Goal: Information Seeking & Learning: Learn about a topic

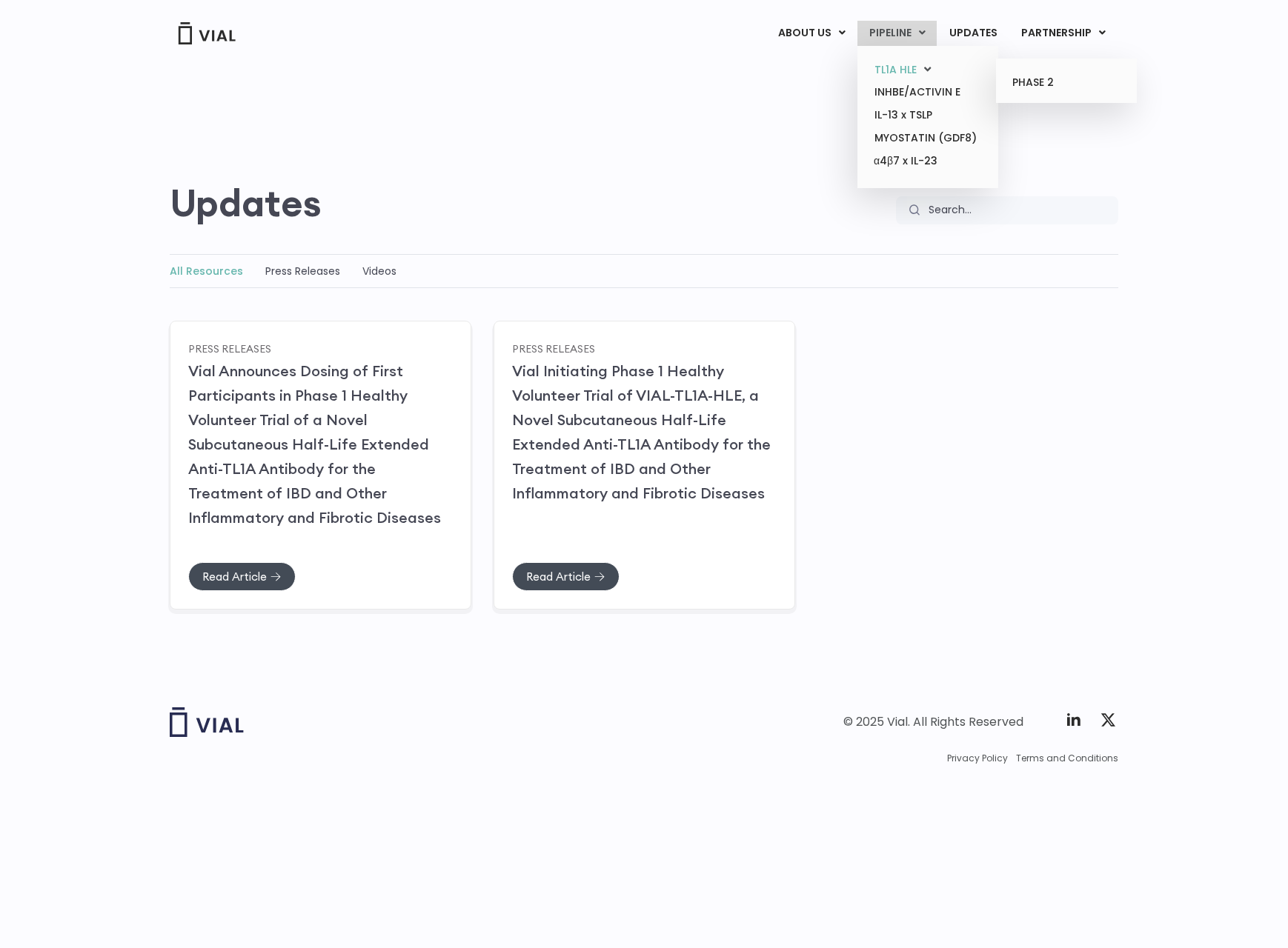
click at [896, 64] on link "TL1A HLE" at bounding box center [927, 70] width 130 height 23
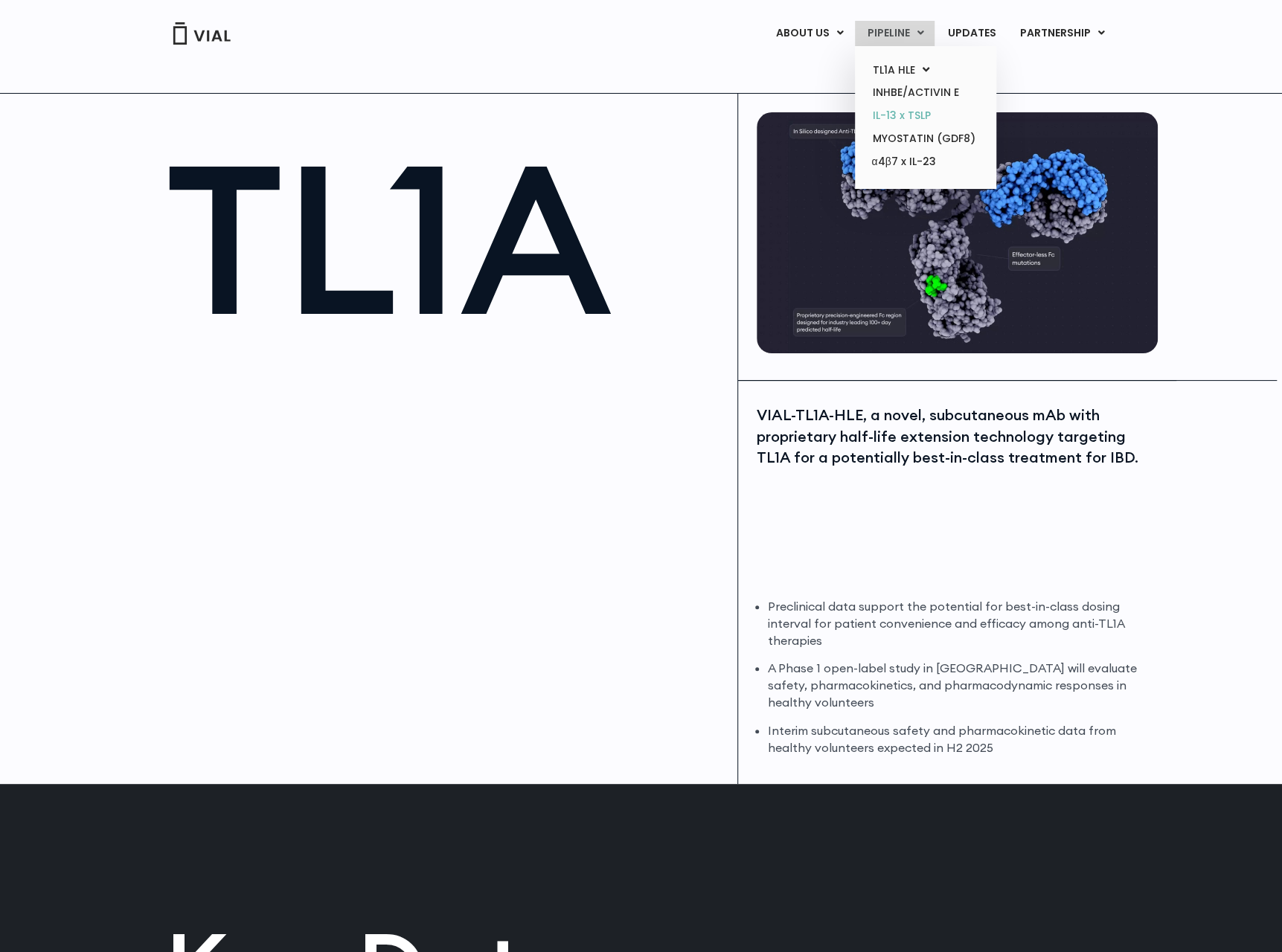
click at [904, 113] on link "IL-13 x TSLP" at bounding box center [924, 115] width 130 height 23
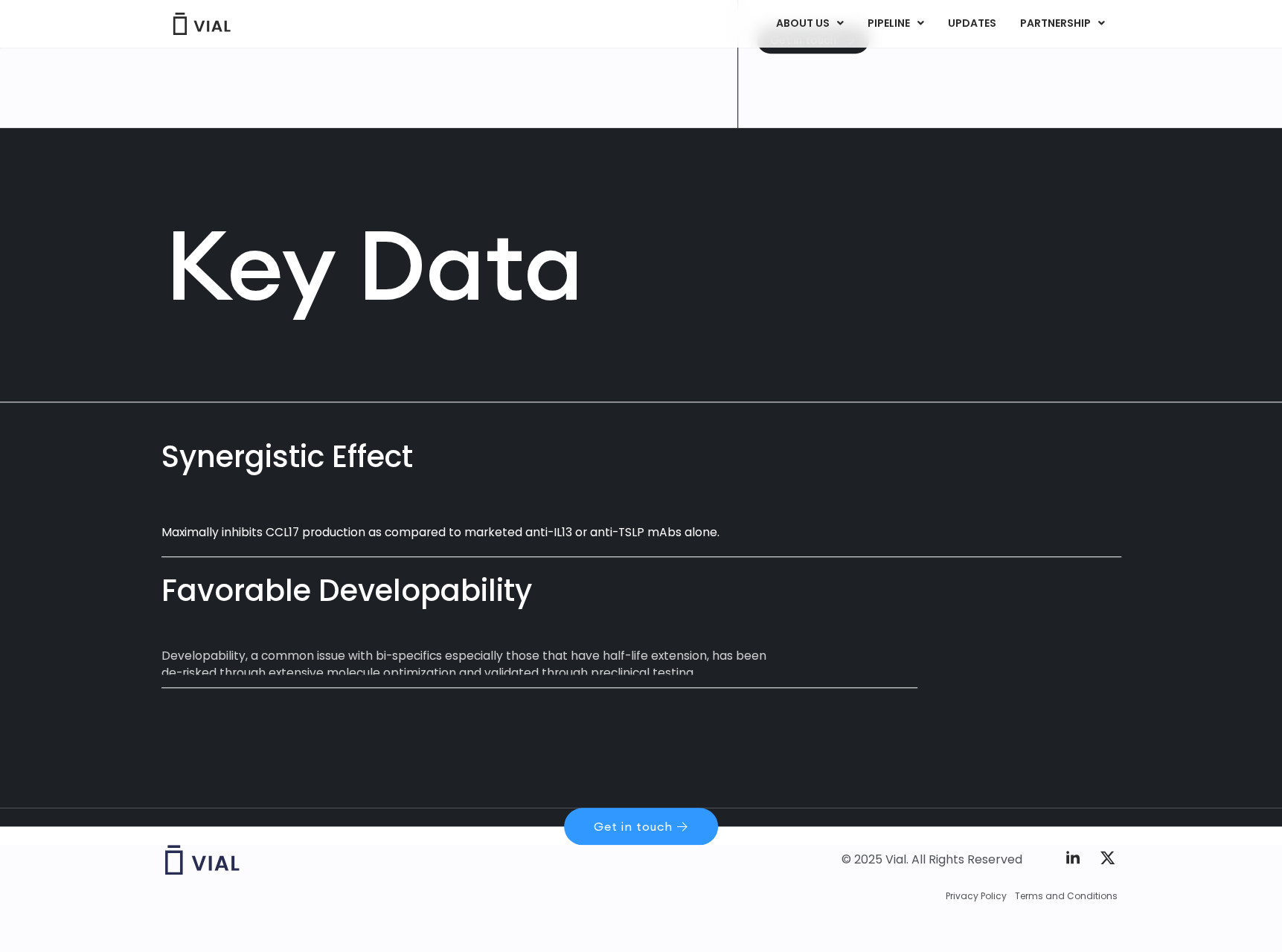
scroll to position [514, 0]
